Goal: Information Seeking & Learning: Learn about a topic

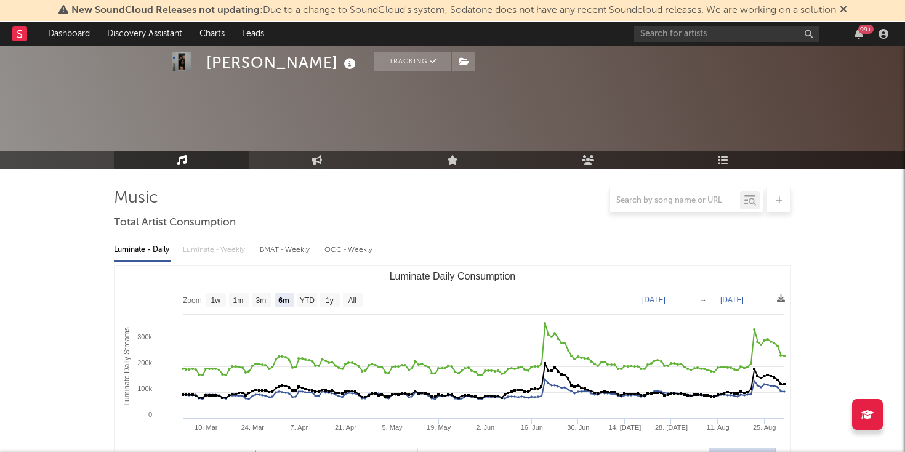
select select "6m"
select select "1w"
select select "All"
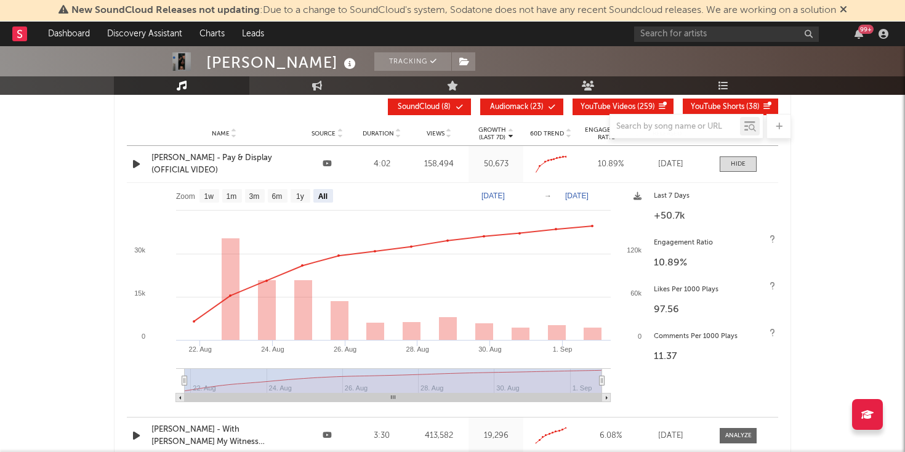
click at [233, 66] on div "Lovejoy" at bounding box center [282, 62] width 153 height 20
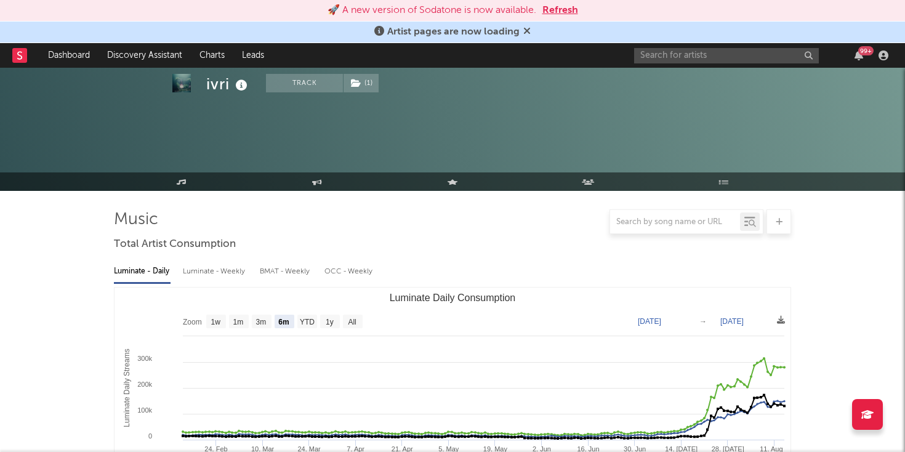
select select "6m"
select select "1w"
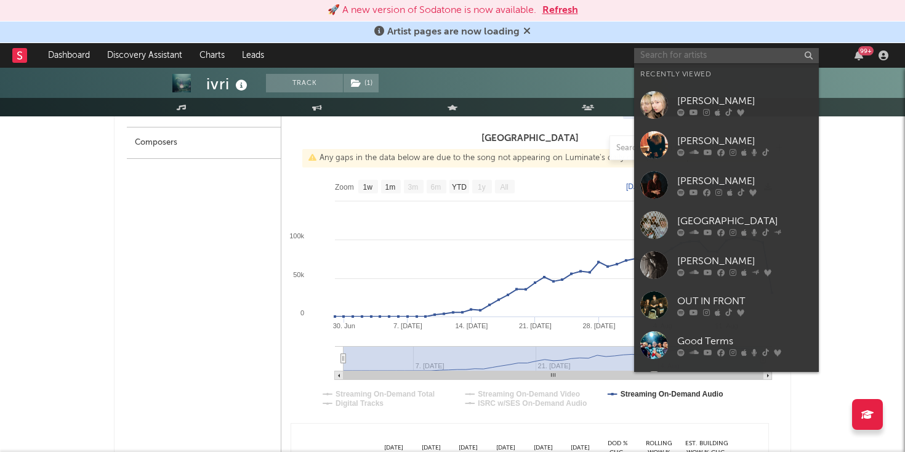
click at [649, 52] on input "text" at bounding box center [726, 55] width 185 height 15
paste input "https://www.instagram.com/maiyablaney"
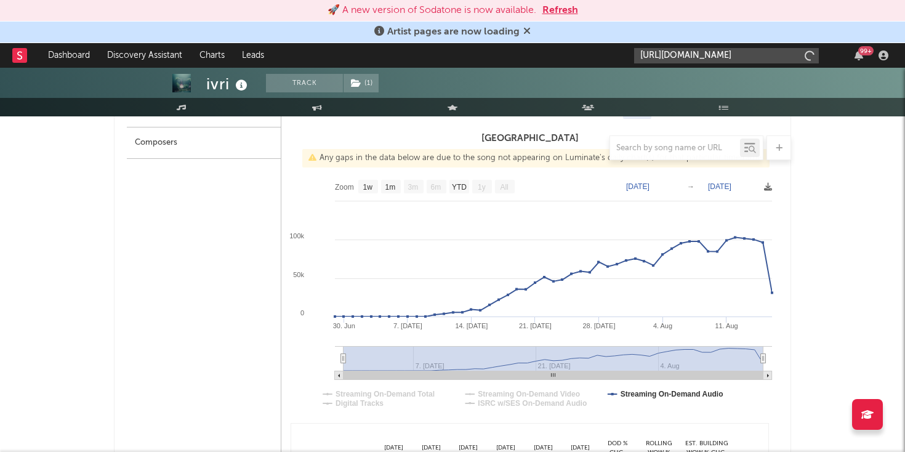
scroll to position [0, 3]
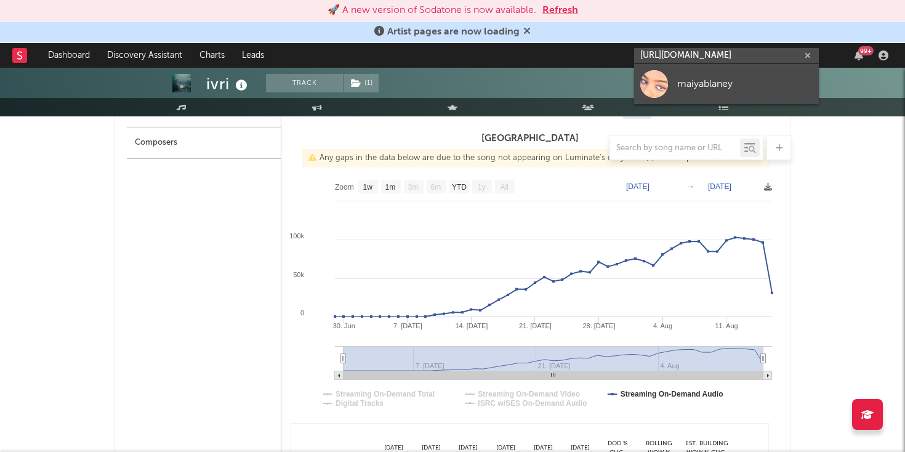
type input "https://www.instagram.com/maiyablaney"
click at [680, 85] on div "maiyablaney" at bounding box center [744, 80] width 135 height 15
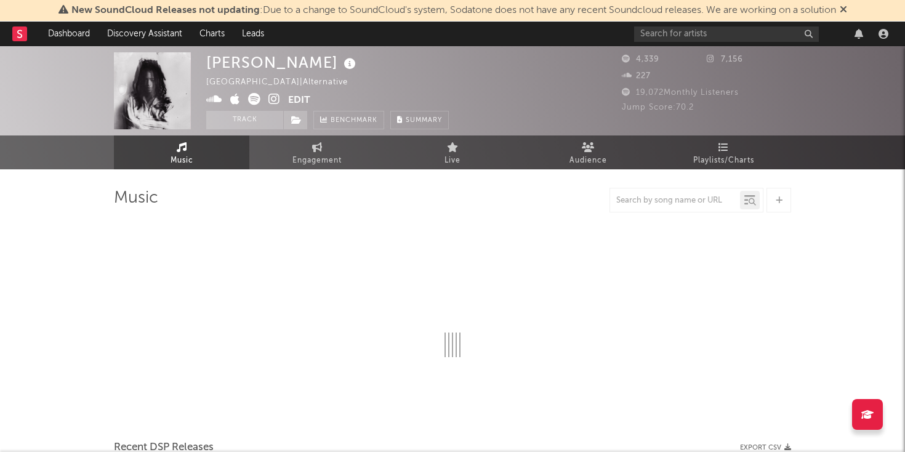
click at [847, 10] on icon at bounding box center [843, 9] width 7 height 10
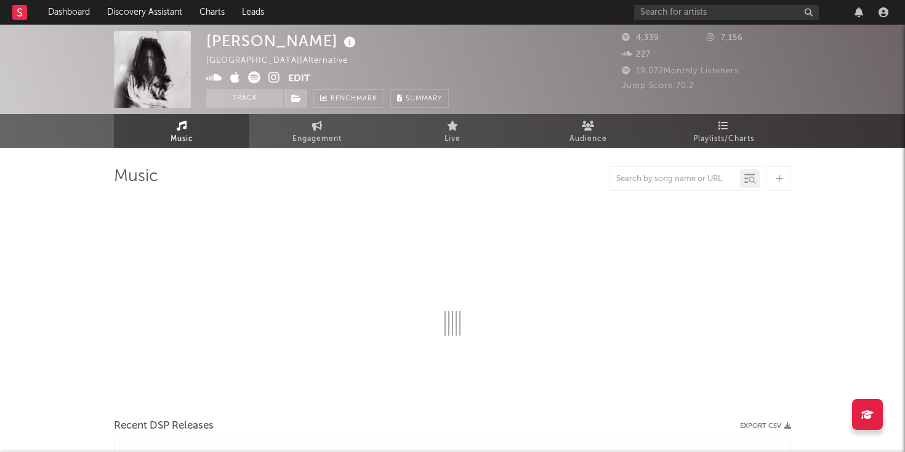
select select "1w"
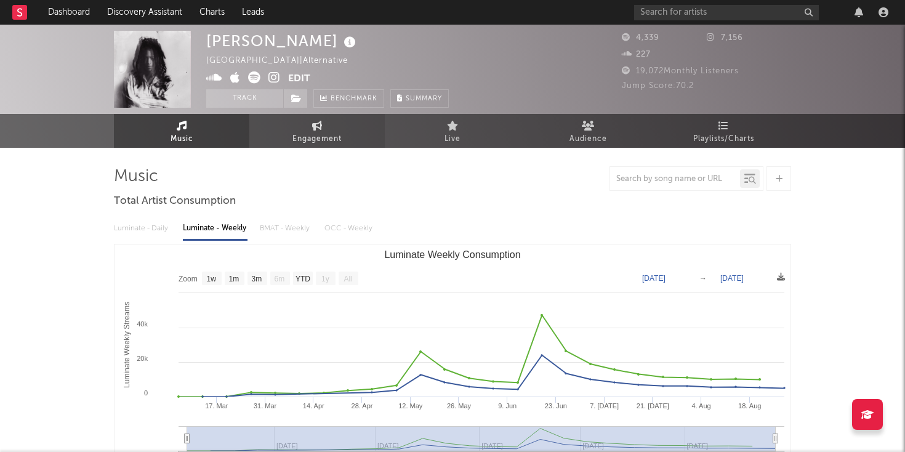
click at [310, 134] on span "Engagement" at bounding box center [316, 139] width 49 height 15
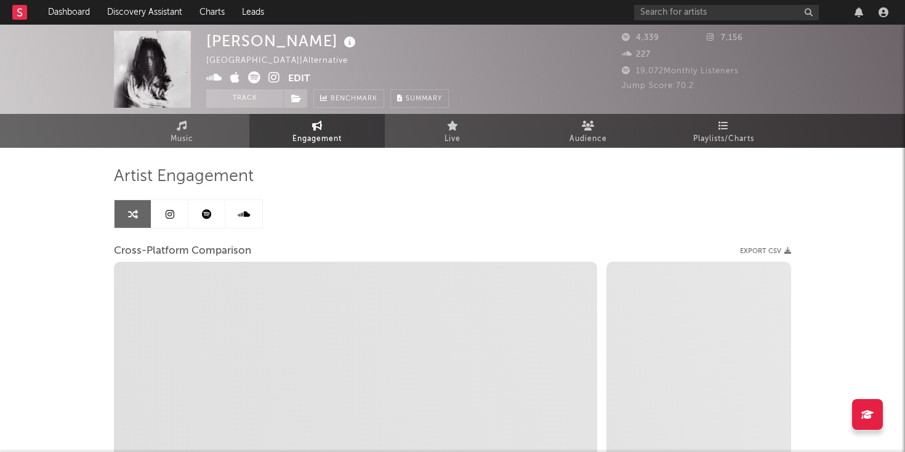
select select "1w"
click at [215, 212] on link at bounding box center [206, 214] width 37 height 28
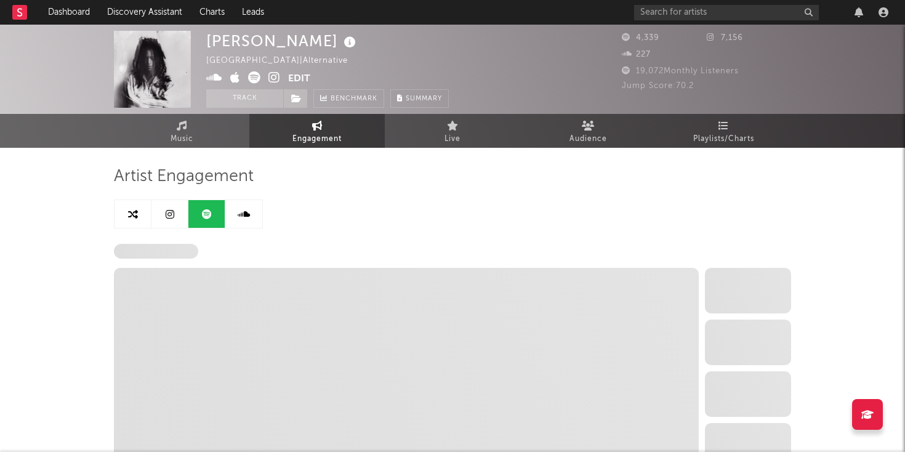
click at [162, 226] on link at bounding box center [169, 214] width 37 height 28
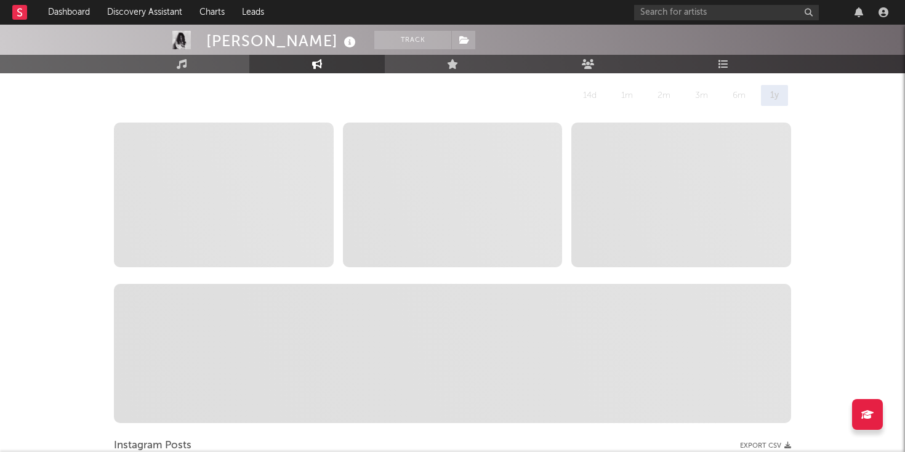
scroll to position [104, 0]
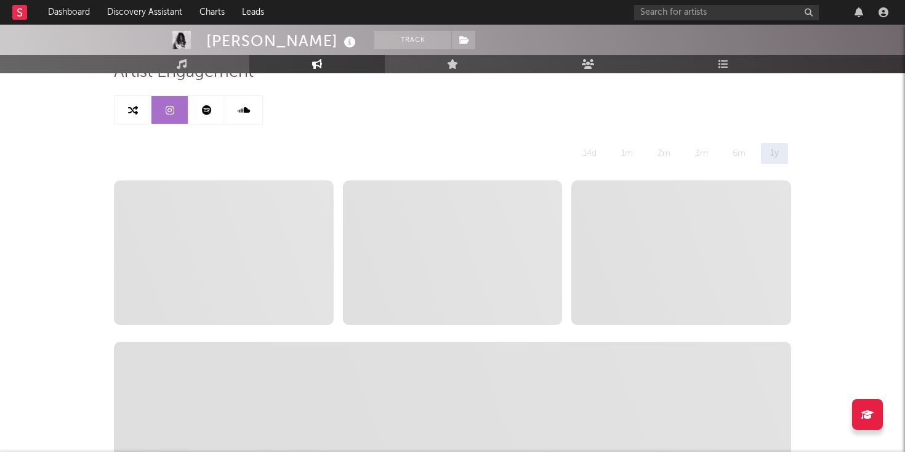
select select "6m"
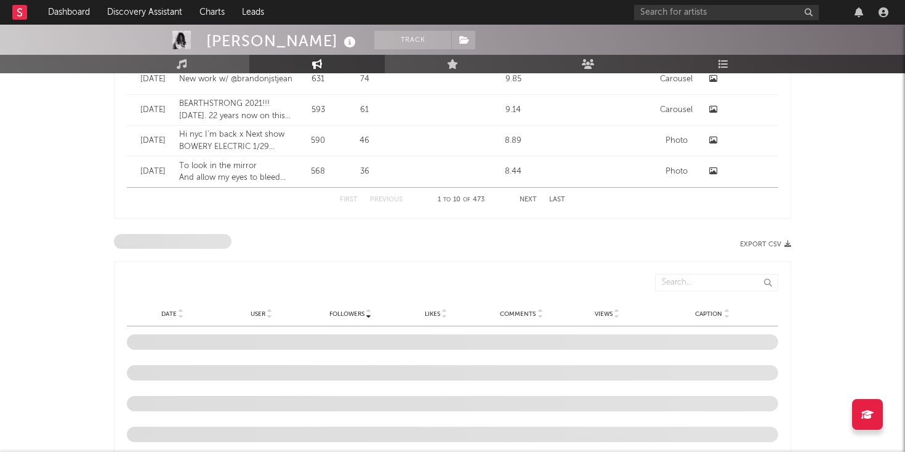
scroll to position [1364, 0]
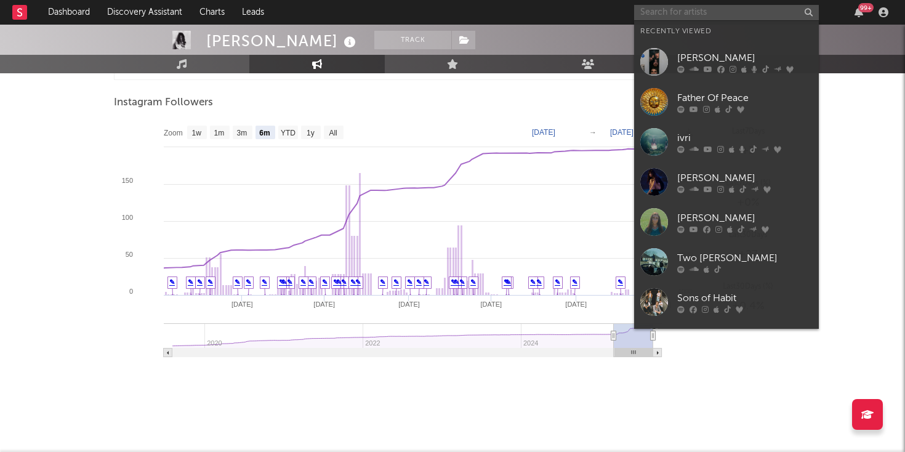
click at [714, 15] on input "text" at bounding box center [726, 12] width 185 height 15
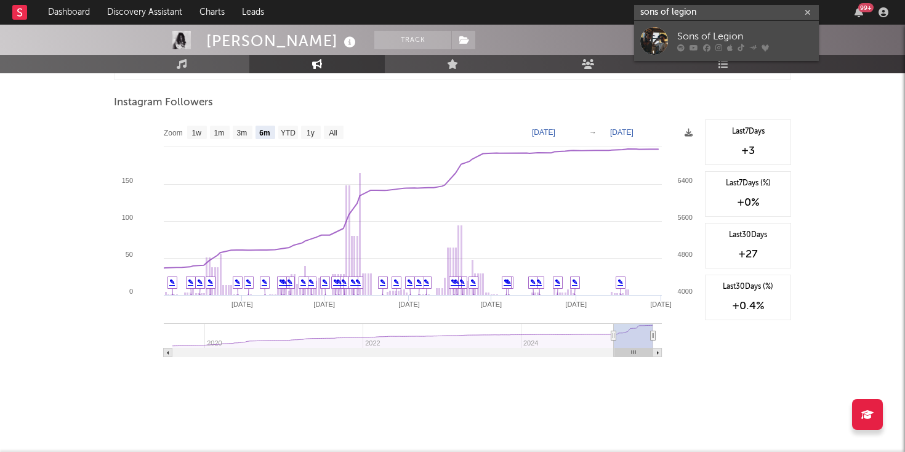
type input "sons of legion"
click at [675, 42] on link "Sons of Legion" at bounding box center [726, 41] width 185 height 40
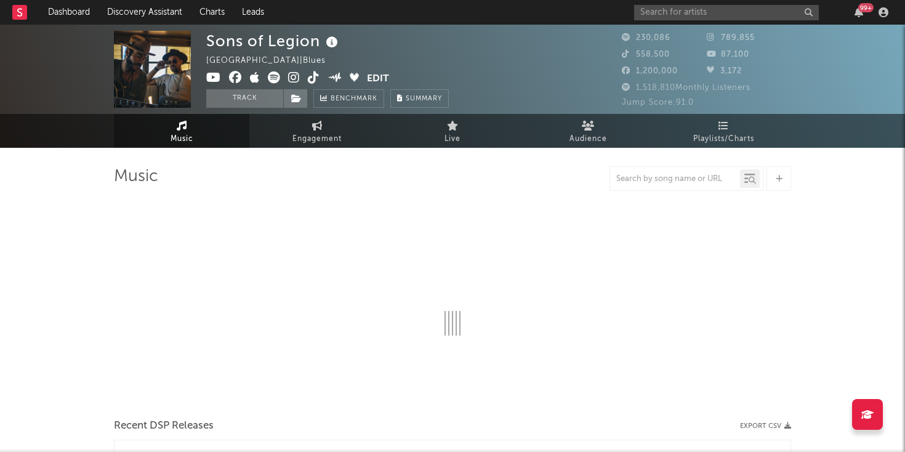
select select "6m"
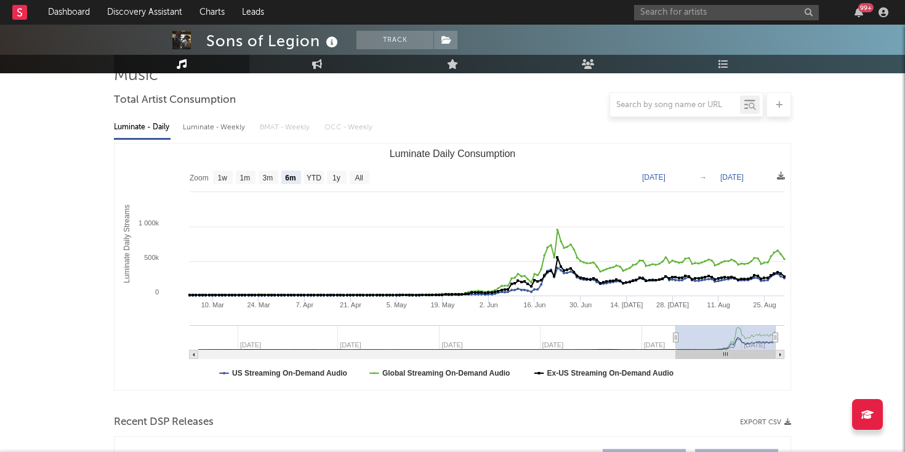
scroll to position [95, 0]
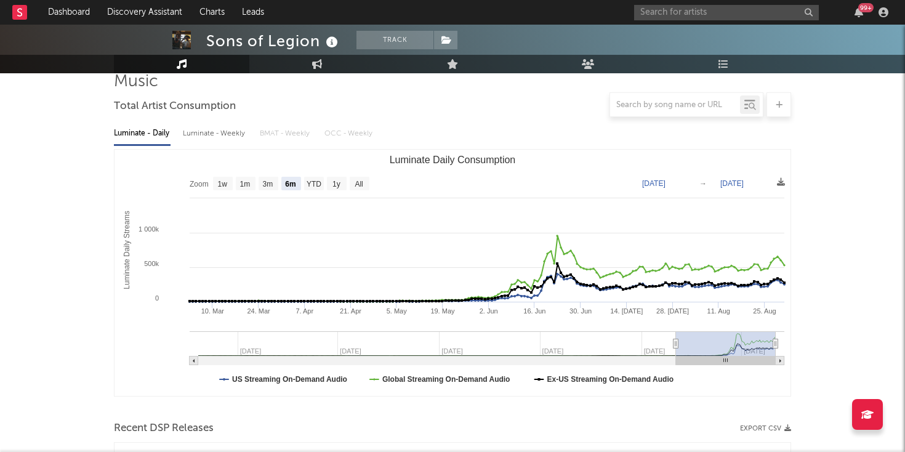
click at [678, 2] on div "99 +" at bounding box center [763, 12] width 259 height 25
click at [654, 12] on input "text" at bounding box center [726, 12] width 185 height 15
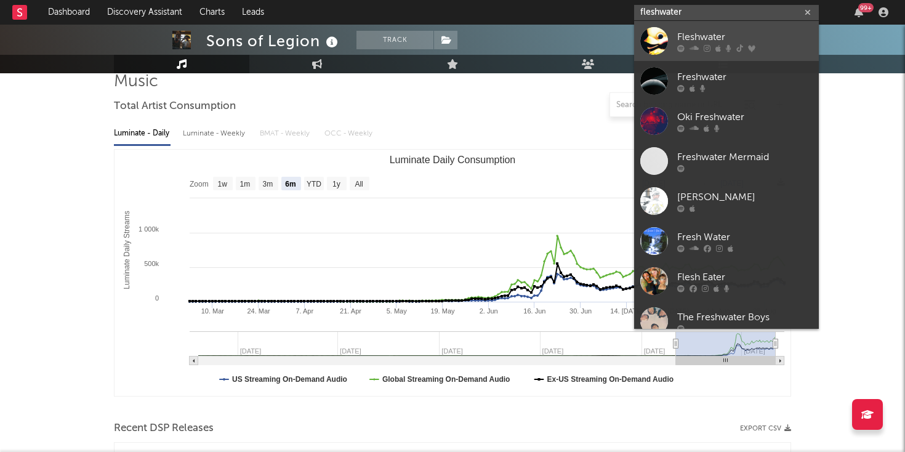
type input "fleshwater"
click at [662, 43] on div at bounding box center [654, 41] width 28 height 28
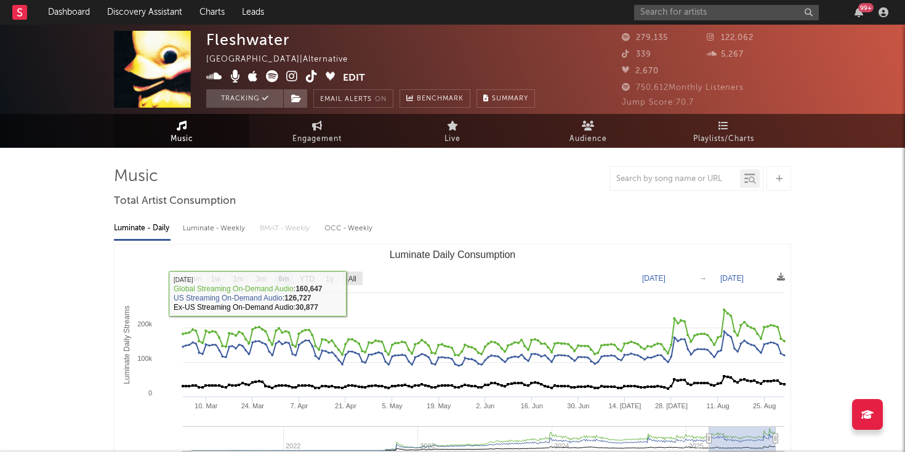
click at [353, 276] on text "All" at bounding box center [352, 279] width 8 height 9
select select "All"
type input "2021-04-25"
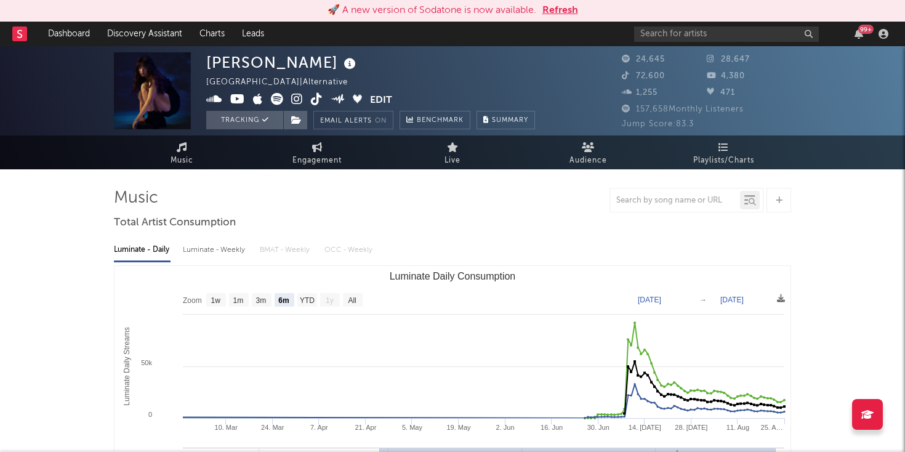
select select "6m"
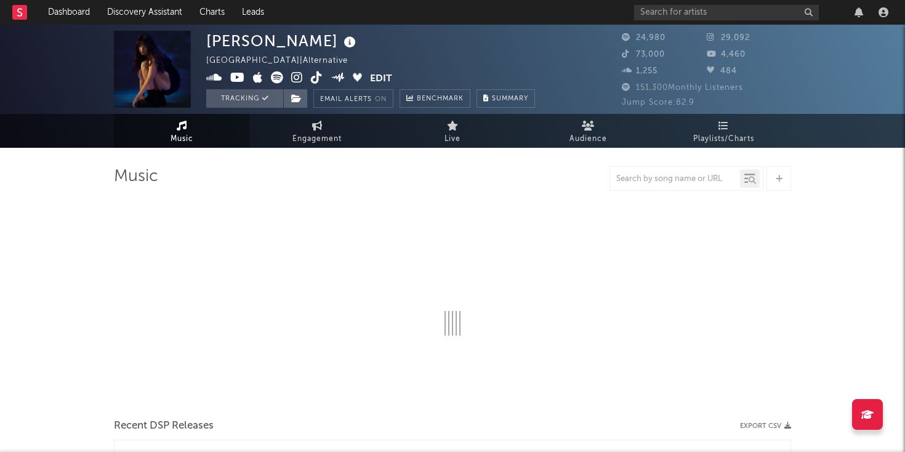
select select "6m"
